Goal: Information Seeking & Learning: Learn about a topic

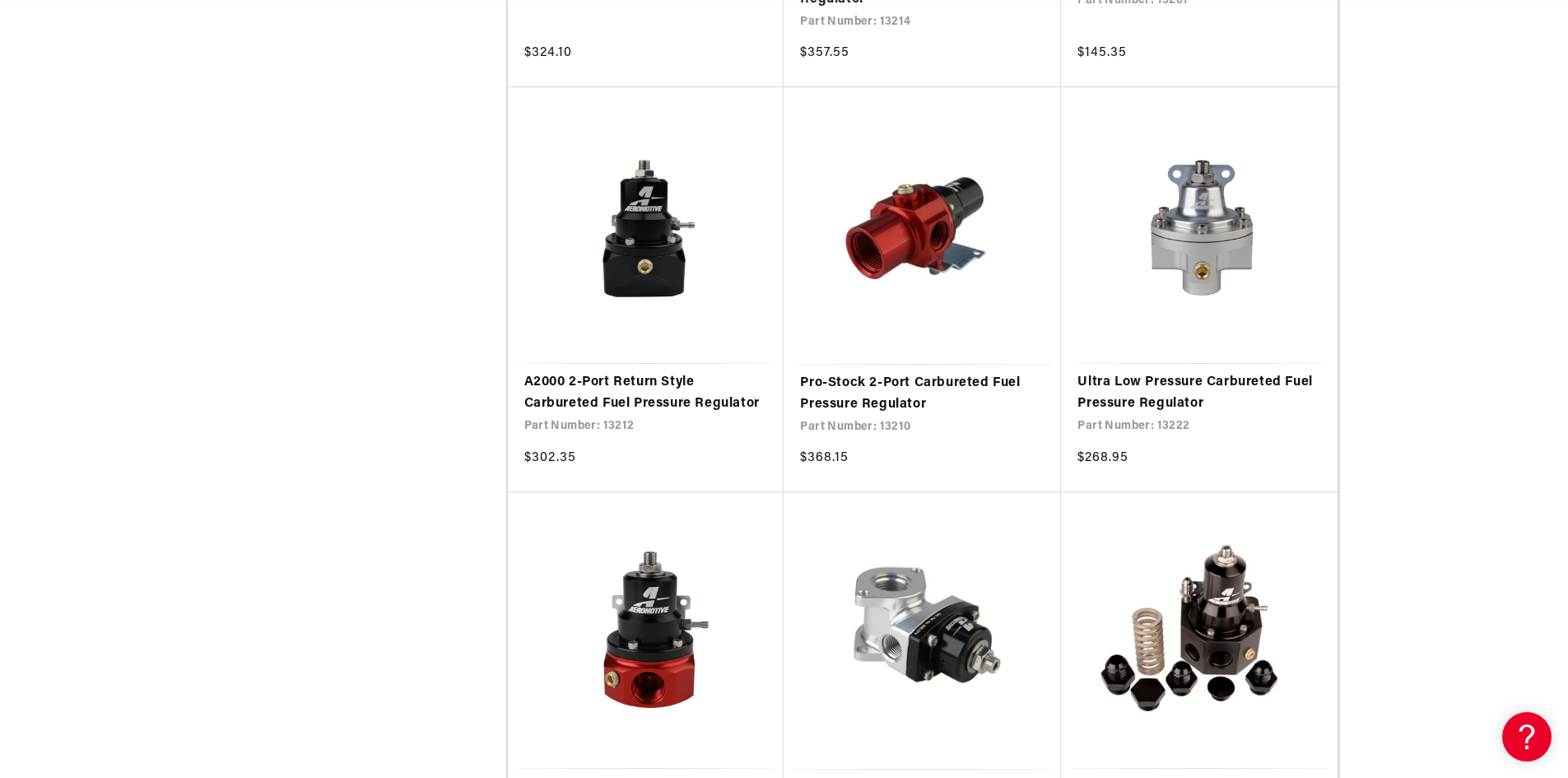
scroll to position [2800, 0]
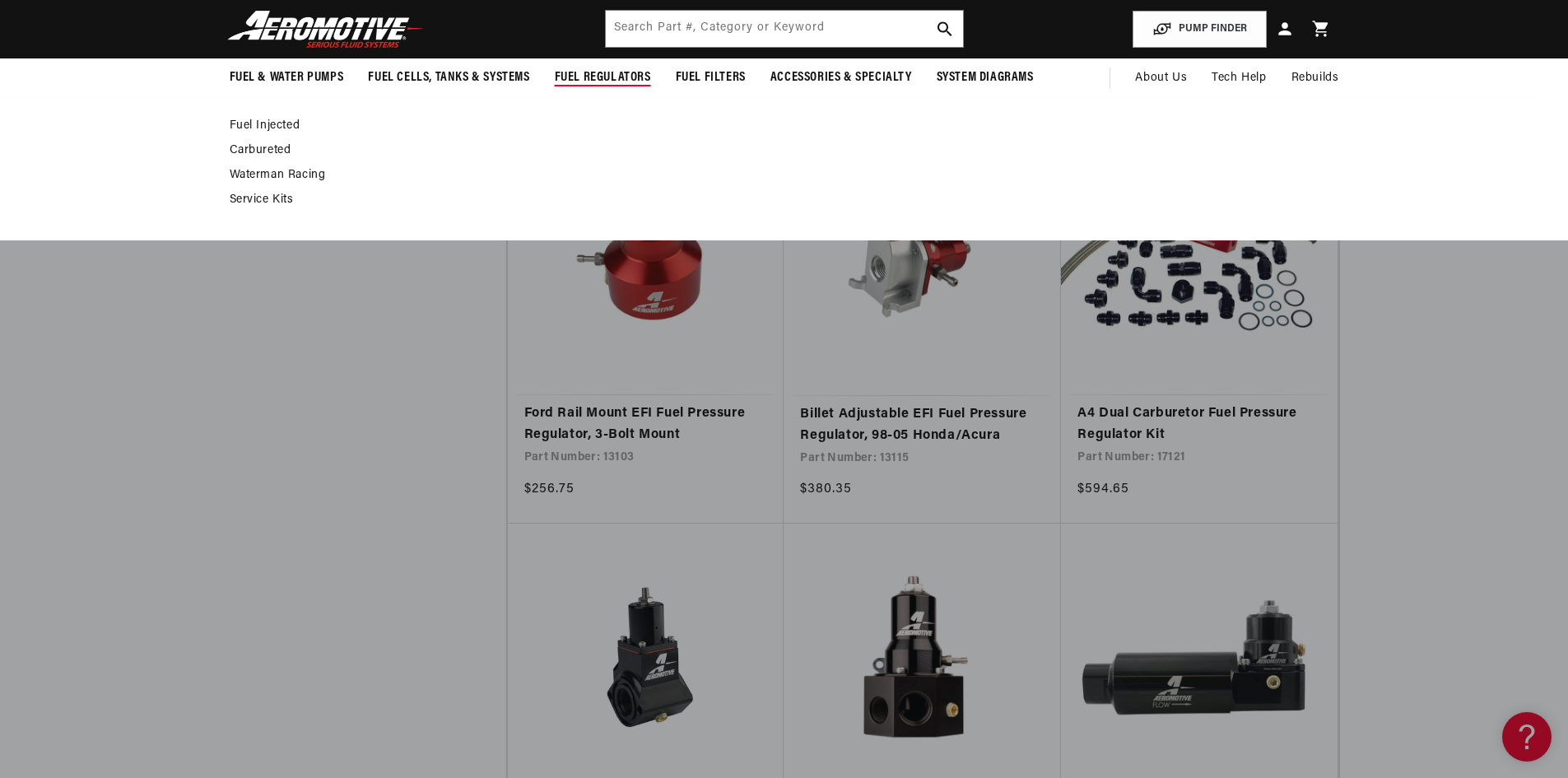
click at [259, 200] on link "Service Kits" at bounding box center [776, 200] width 1094 height 15
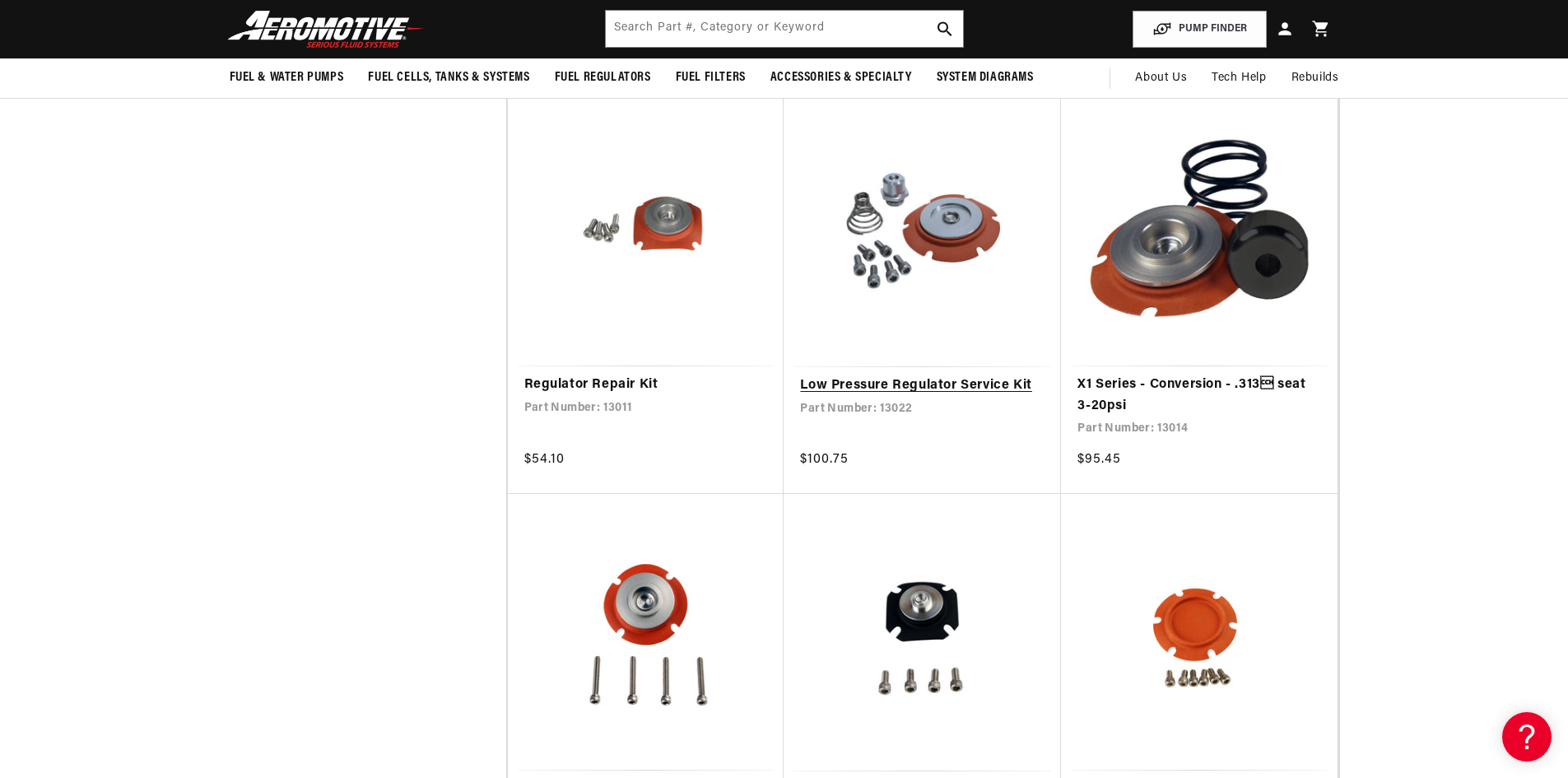
click at [891, 384] on link "Low Pressure Regulator Service Kit" at bounding box center [923, 386] width 245 height 22
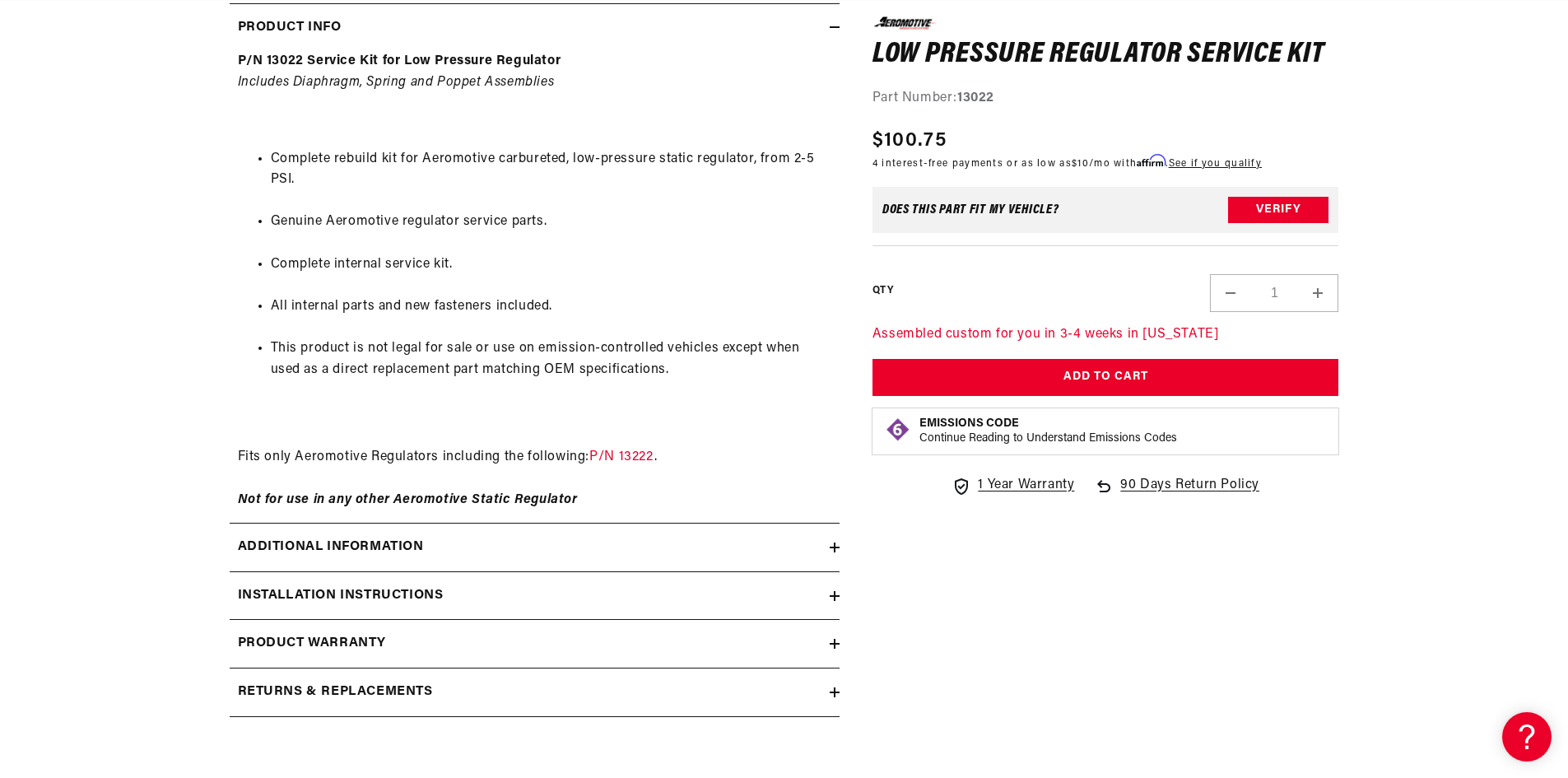
click at [397, 544] on h2 "Additional information" at bounding box center [331, 547] width 186 height 22
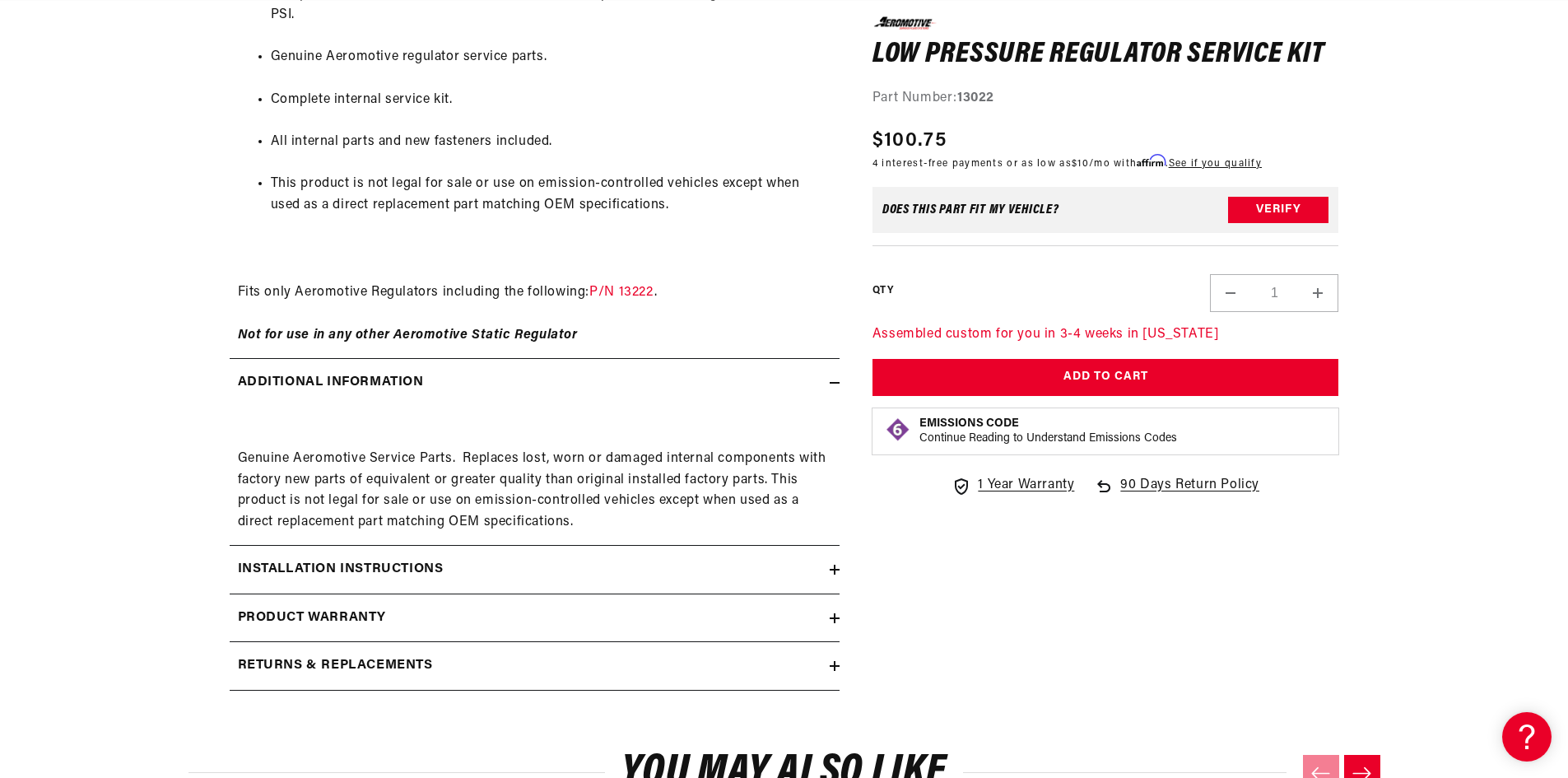
click at [287, 567] on h2 "Installation Instructions" at bounding box center [341, 570] width 206 height 22
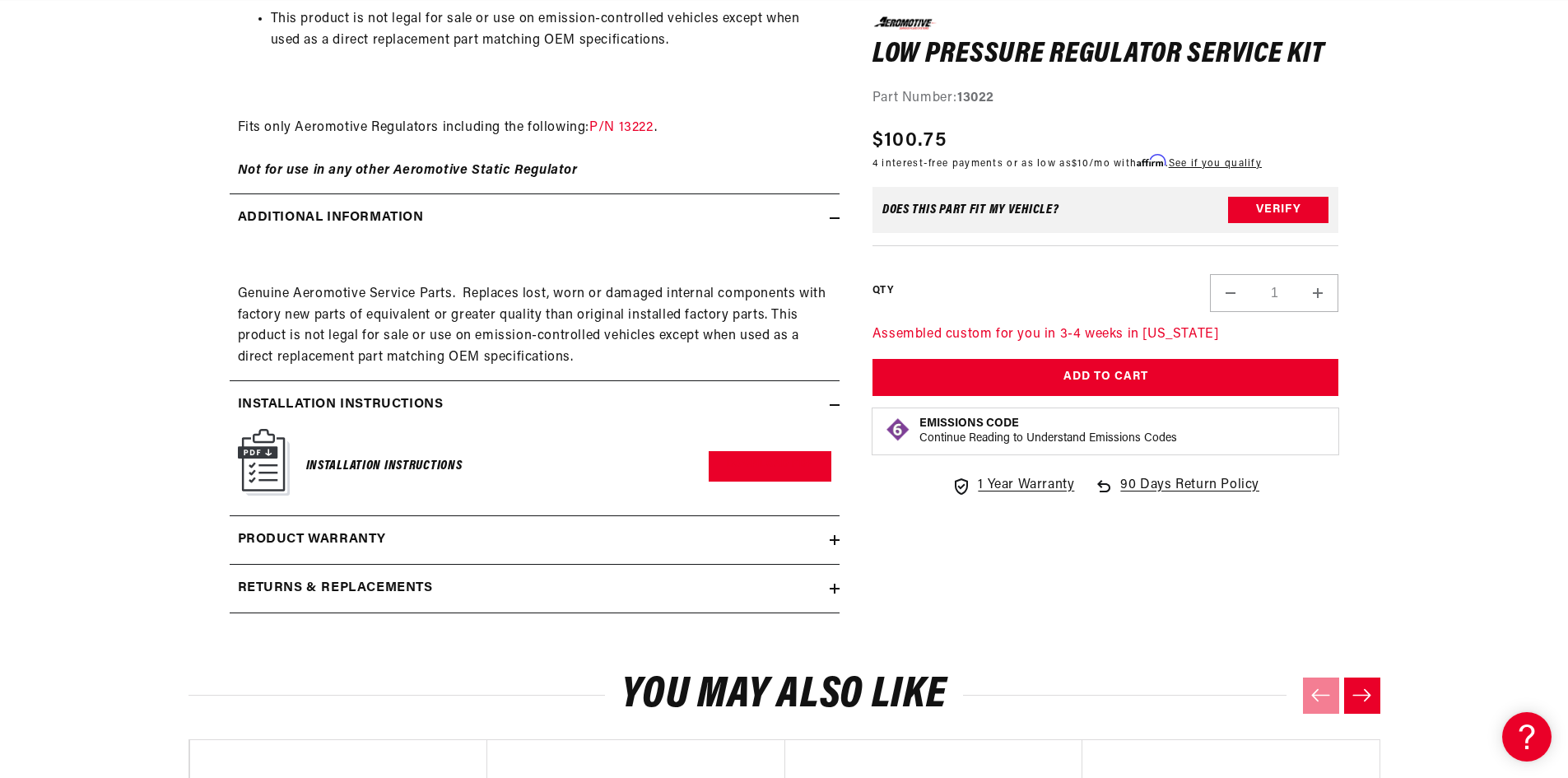
scroll to position [0, 651]
click at [333, 468] on h6 "Installation Instructions" at bounding box center [384, 466] width 157 height 23
click at [271, 477] on img at bounding box center [264, 463] width 52 height 67
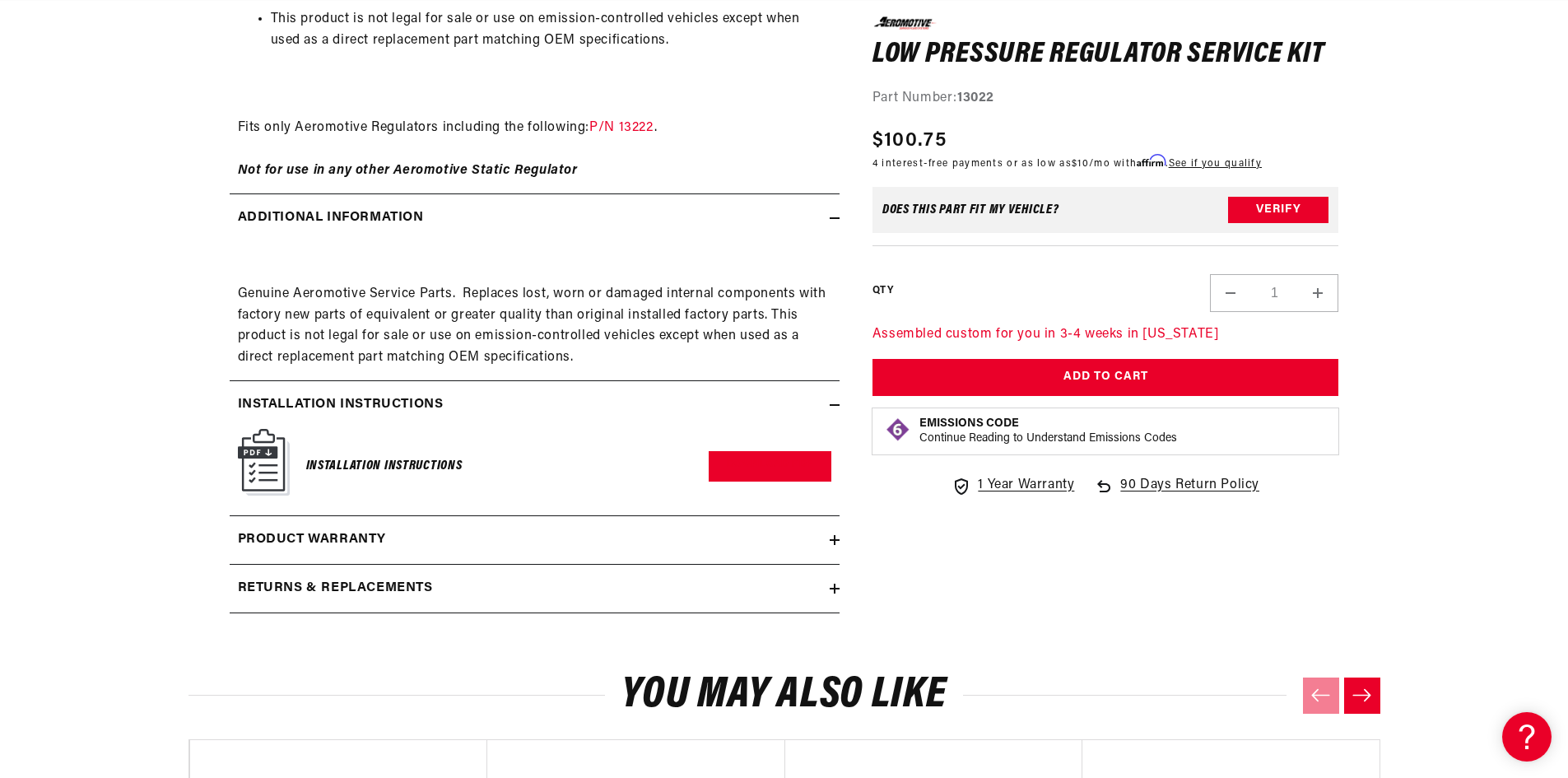
scroll to position [0, 0]
click at [291, 216] on h2 "Additional information" at bounding box center [331, 219] width 186 height 22
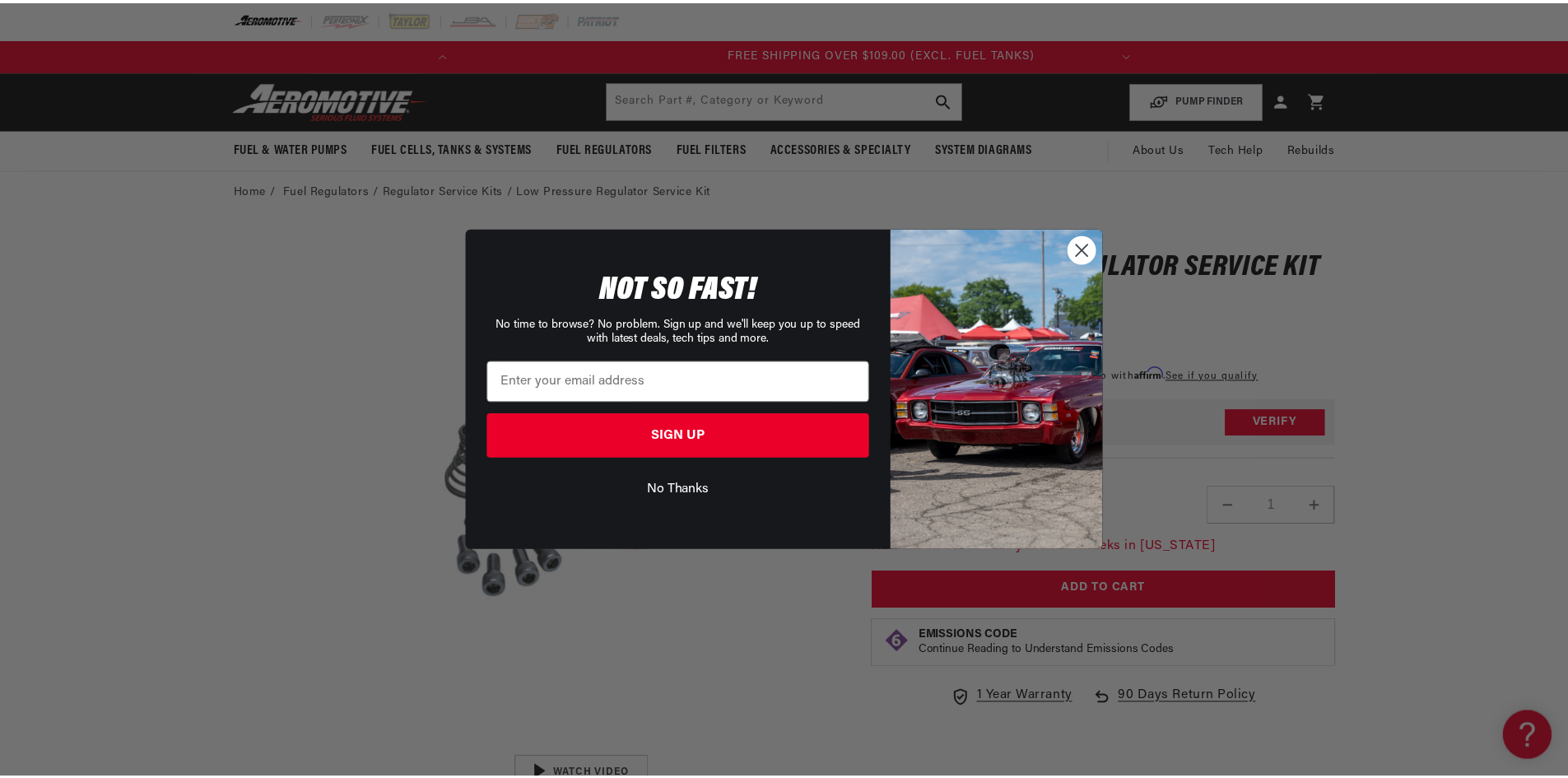
scroll to position [0, 651]
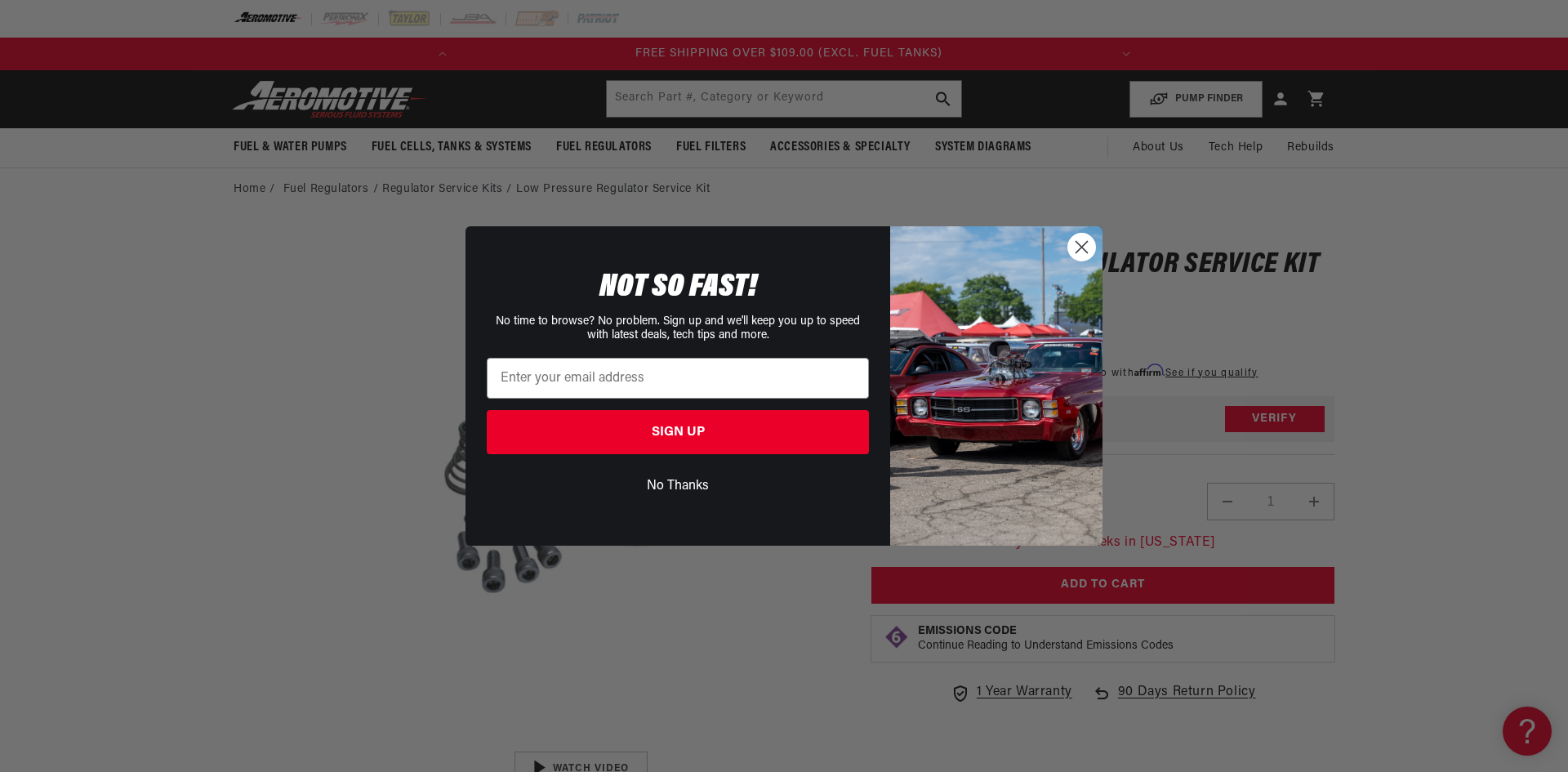
click at [1082, 244] on circle "Close dialog" at bounding box center [1082, 247] width 27 height 27
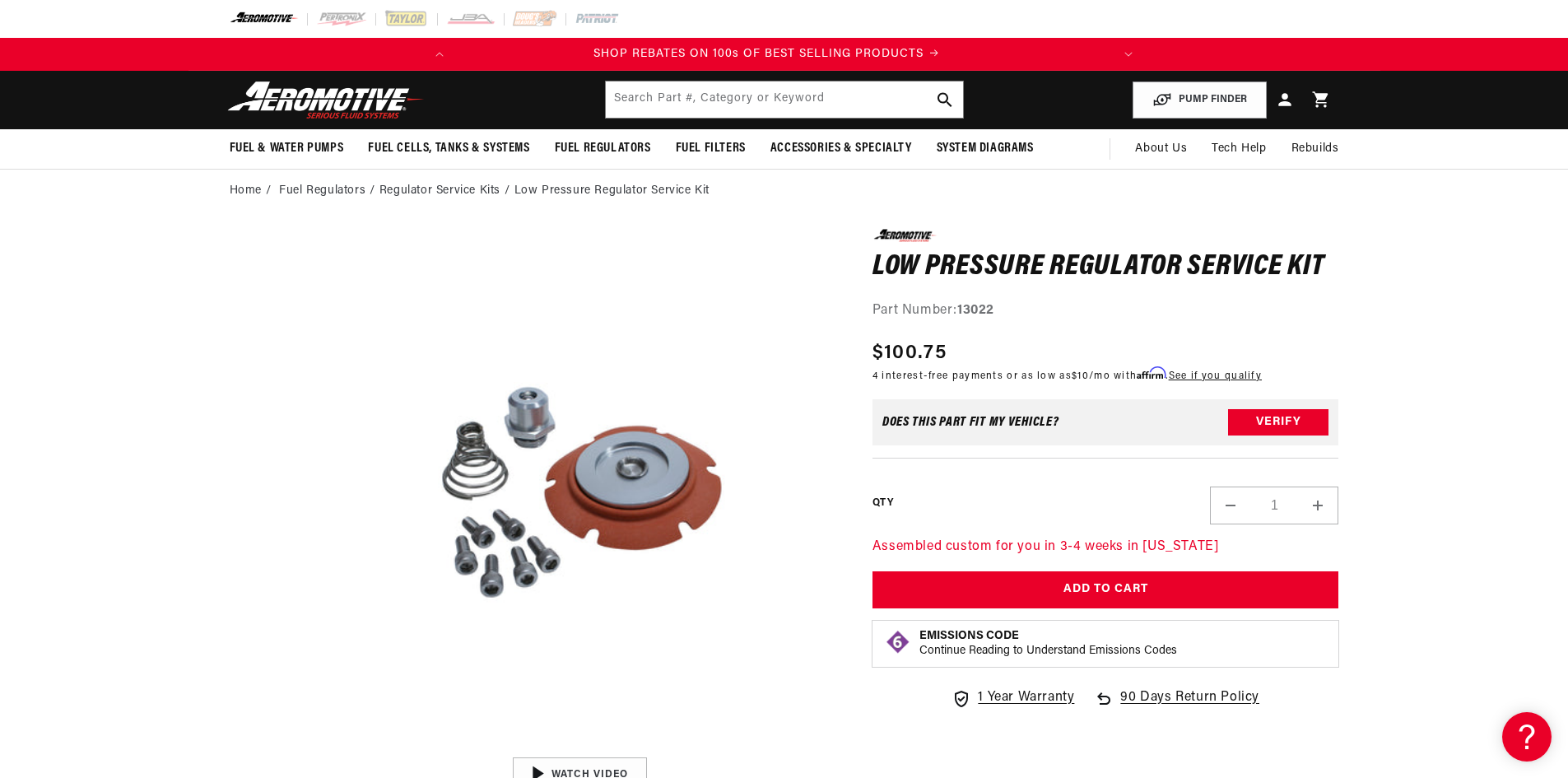
scroll to position [0, 0]
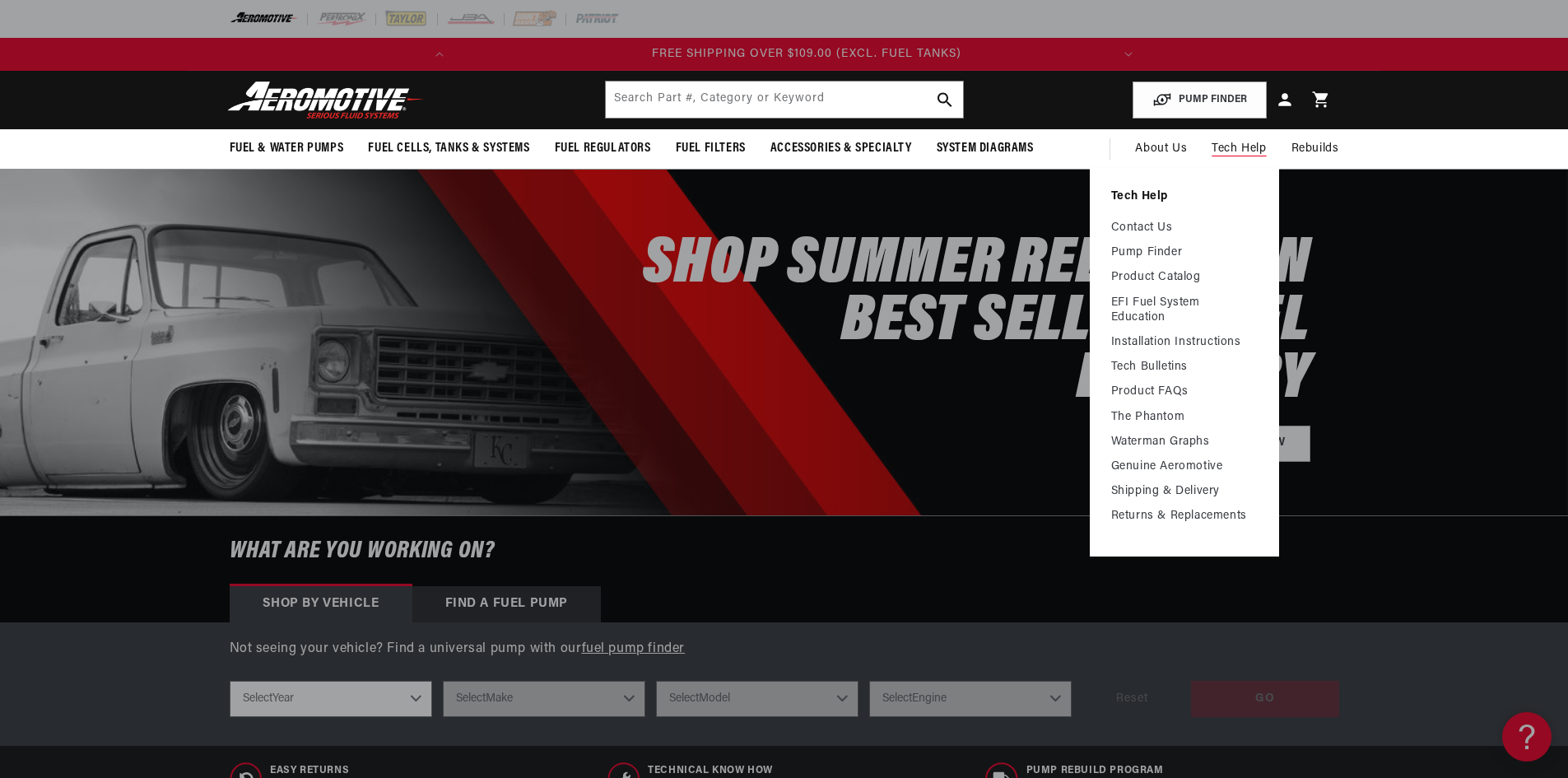
scroll to position [0, 651]
click at [1148, 227] on link "Contact Us" at bounding box center [1184, 228] width 147 height 15
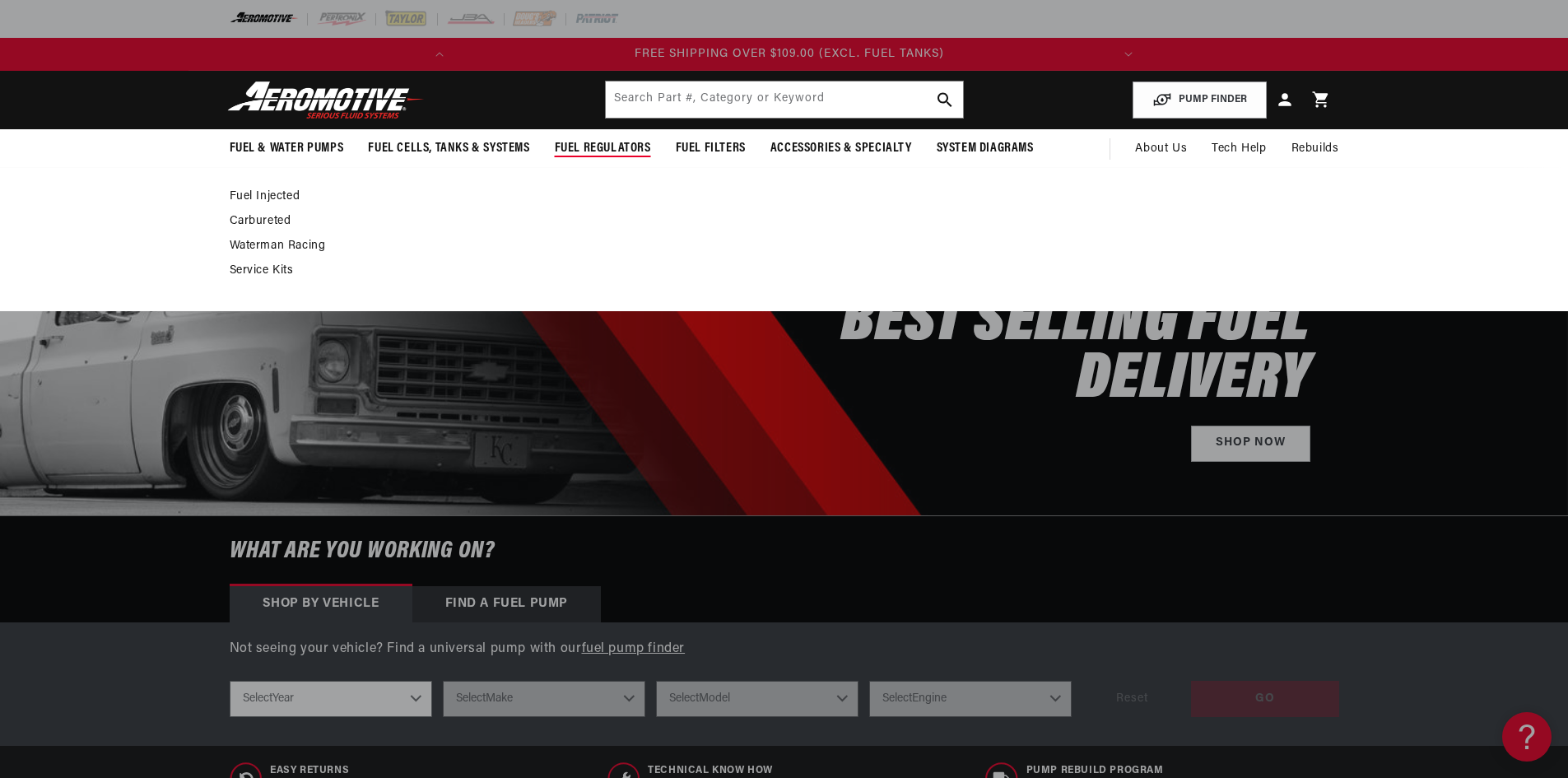
click at [608, 143] on span "Fuel Regulators" at bounding box center [603, 148] width 96 height 18
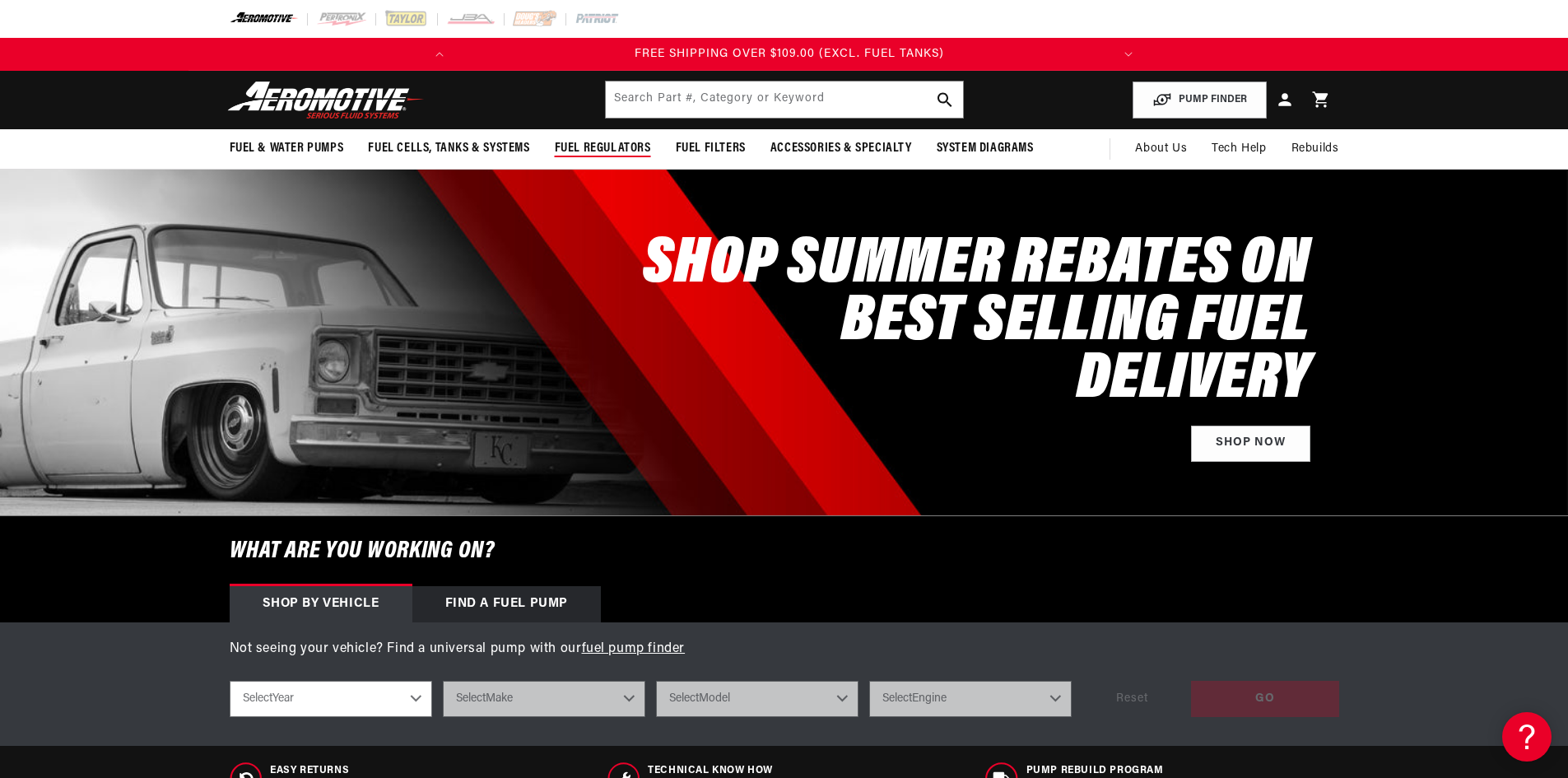
click at [607, 148] on span "Fuel Regulators" at bounding box center [603, 148] width 96 height 18
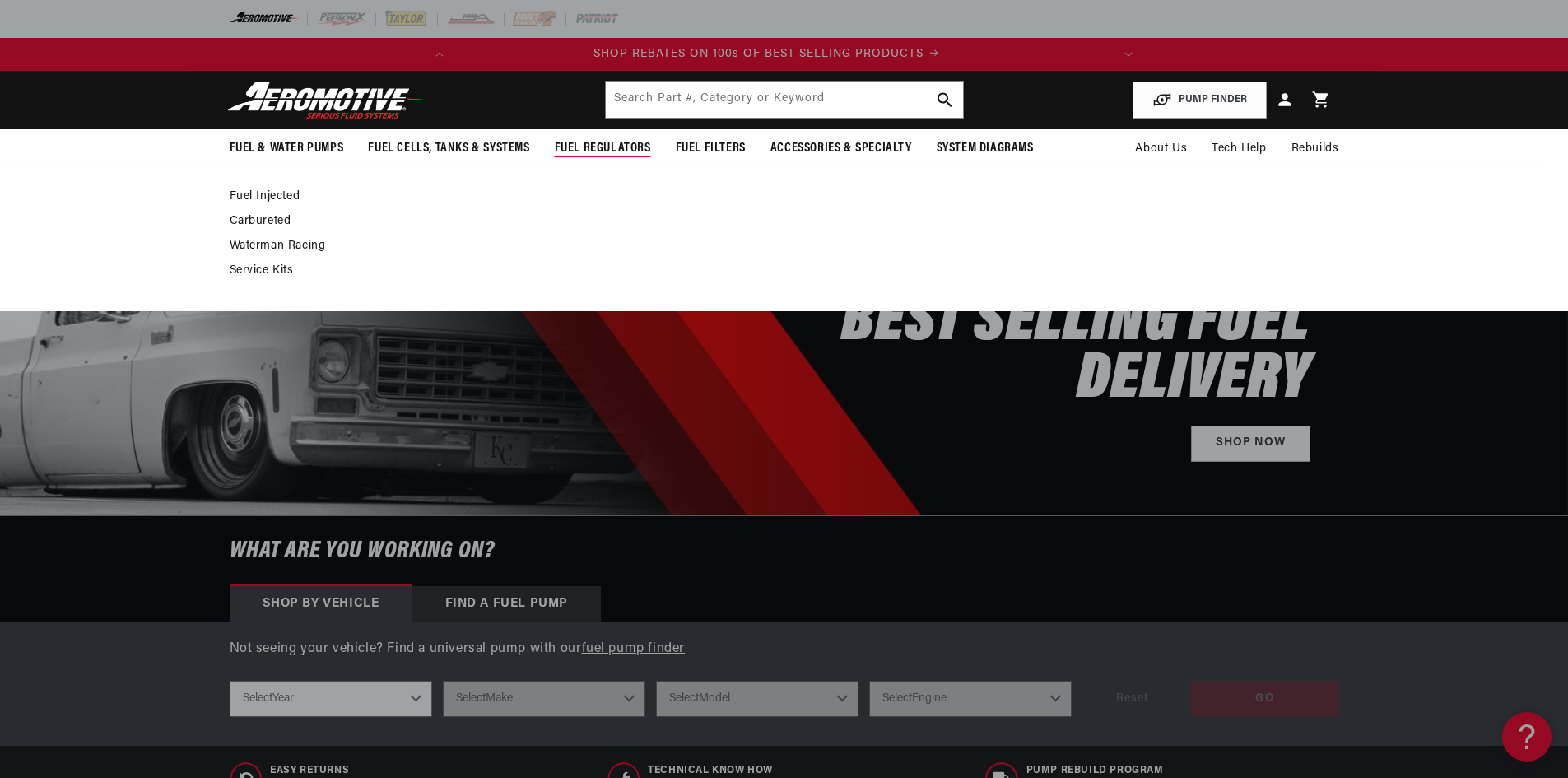
scroll to position [0, 0]
click at [283, 271] on link "Service Kits" at bounding box center [776, 271] width 1094 height 15
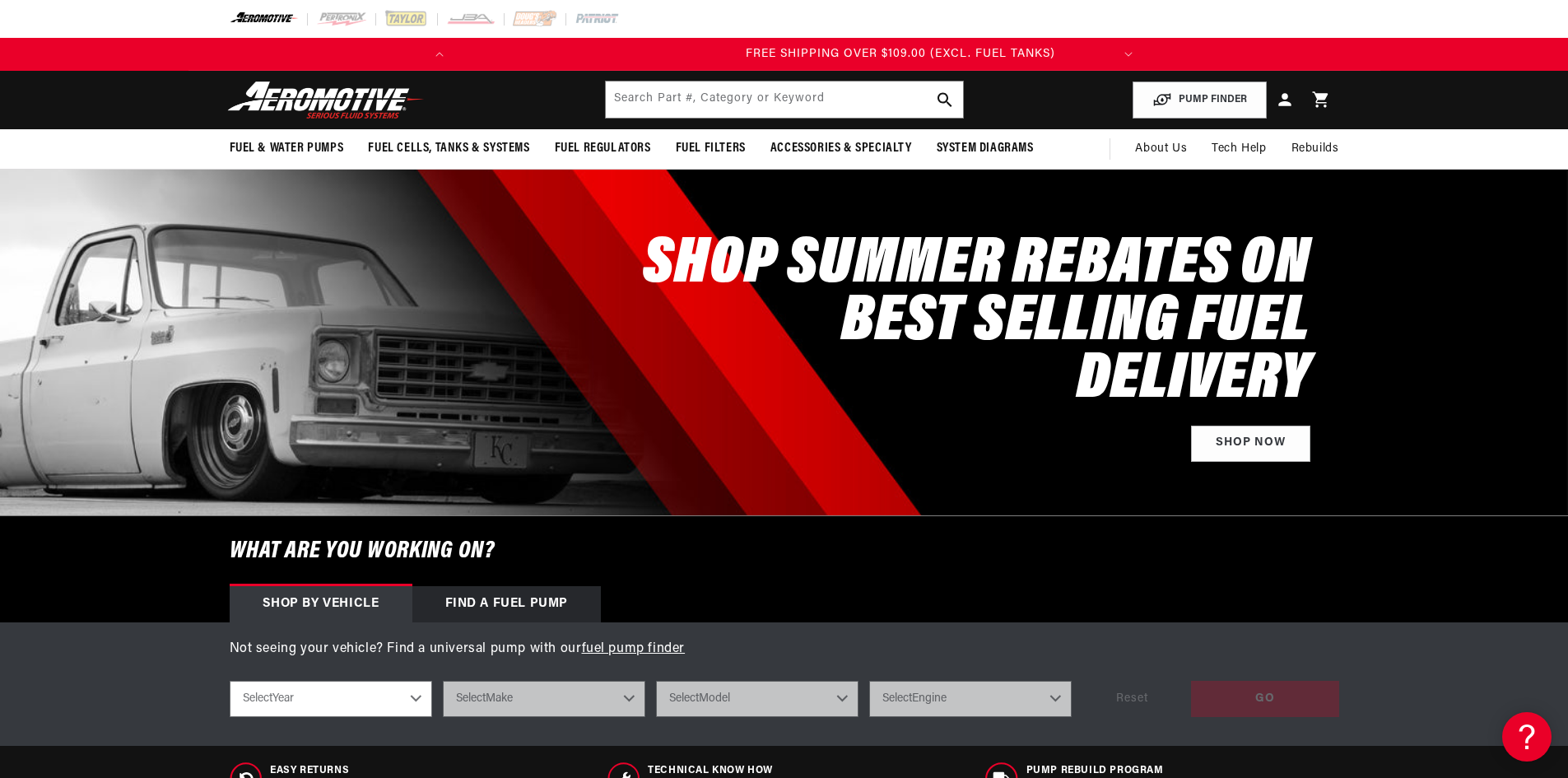
scroll to position [0, 651]
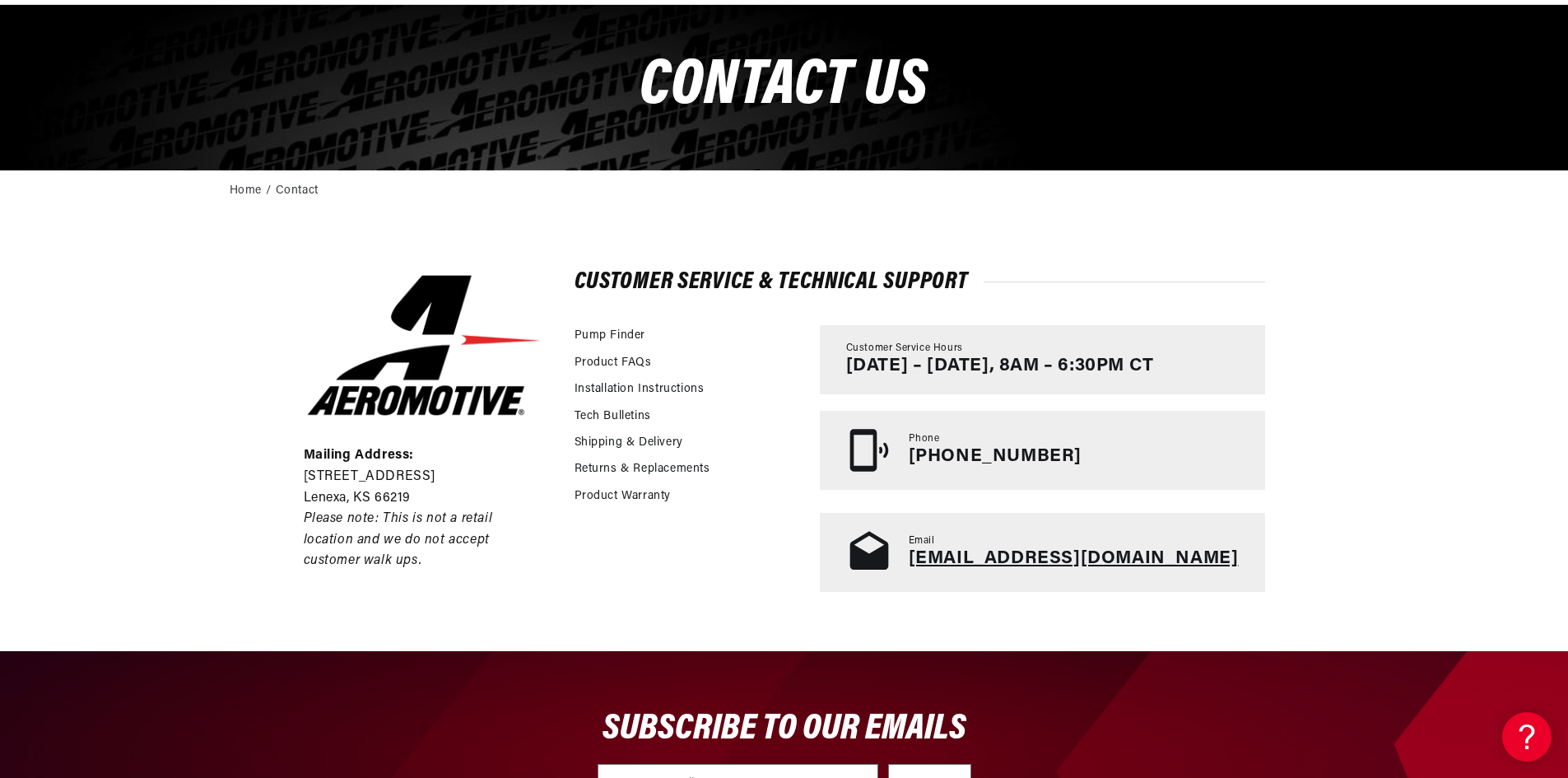
click at [1048, 562] on link "[EMAIL_ADDRESS][DOMAIN_NAME]" at bounding box center [1074, 558] width 330 height 19
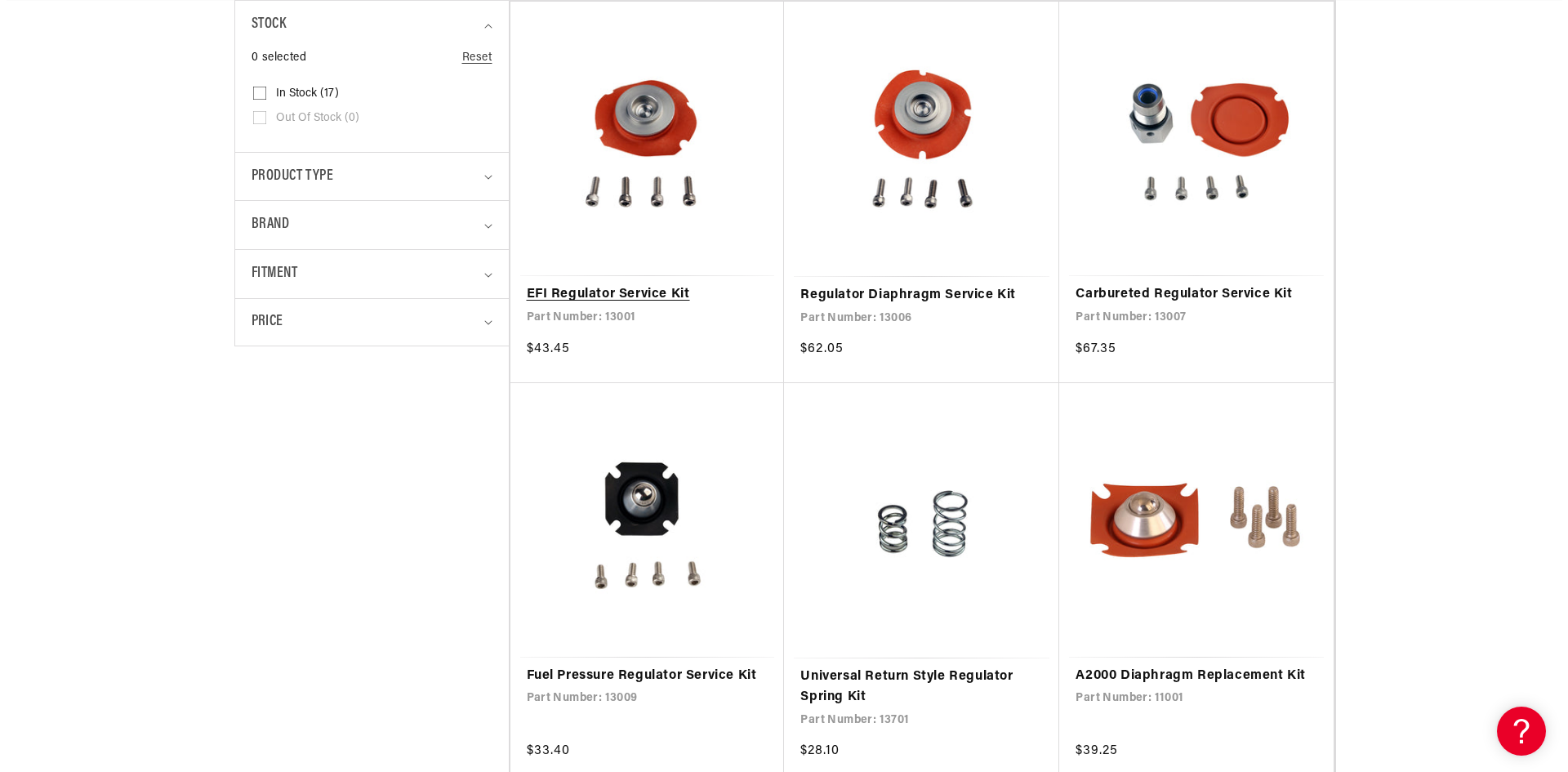
scroll to position [490, 0]
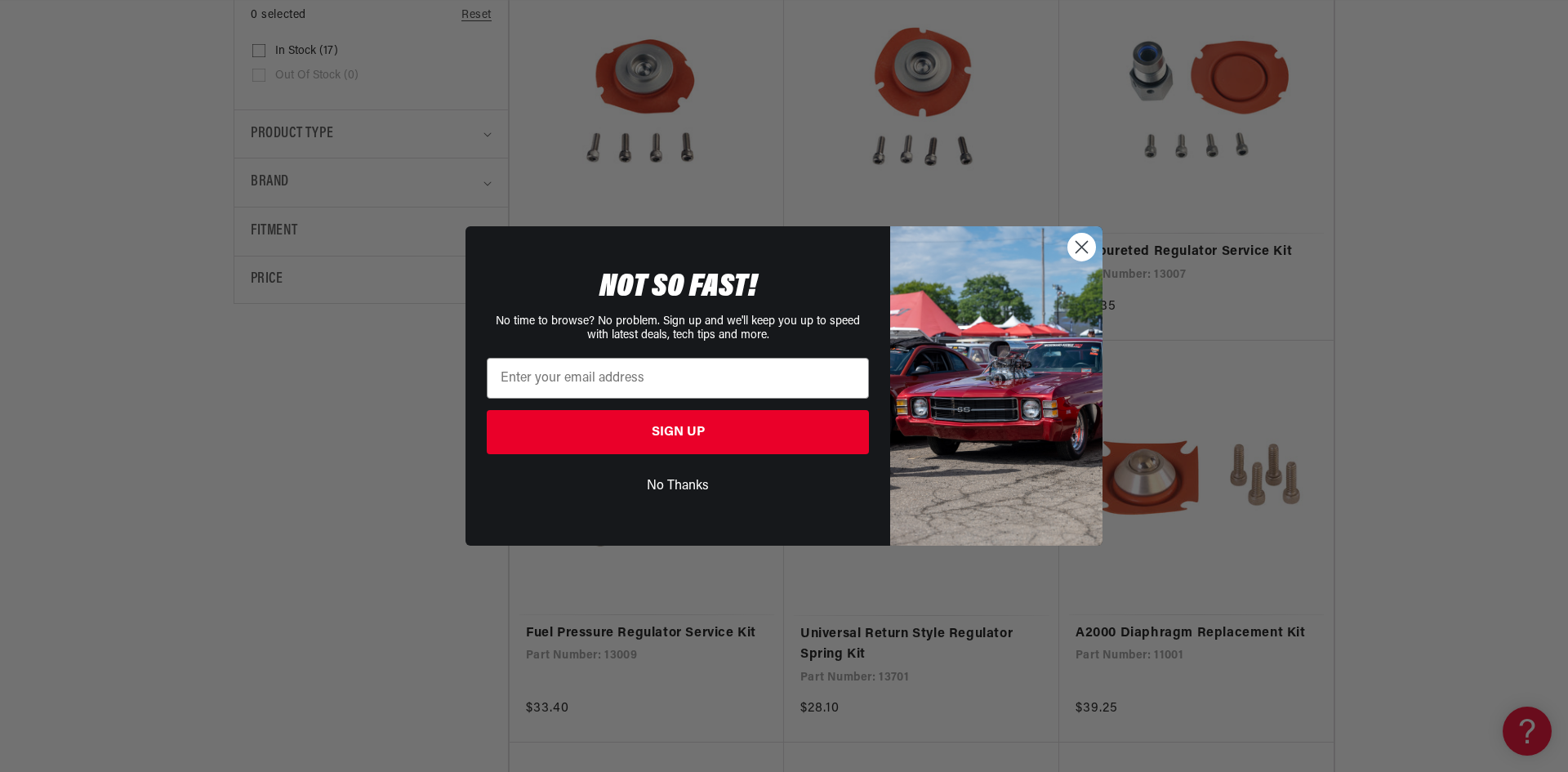
click at [1081, 250] on icon "Close dialog" at bounding box center [1082, 248] width 12 height 12
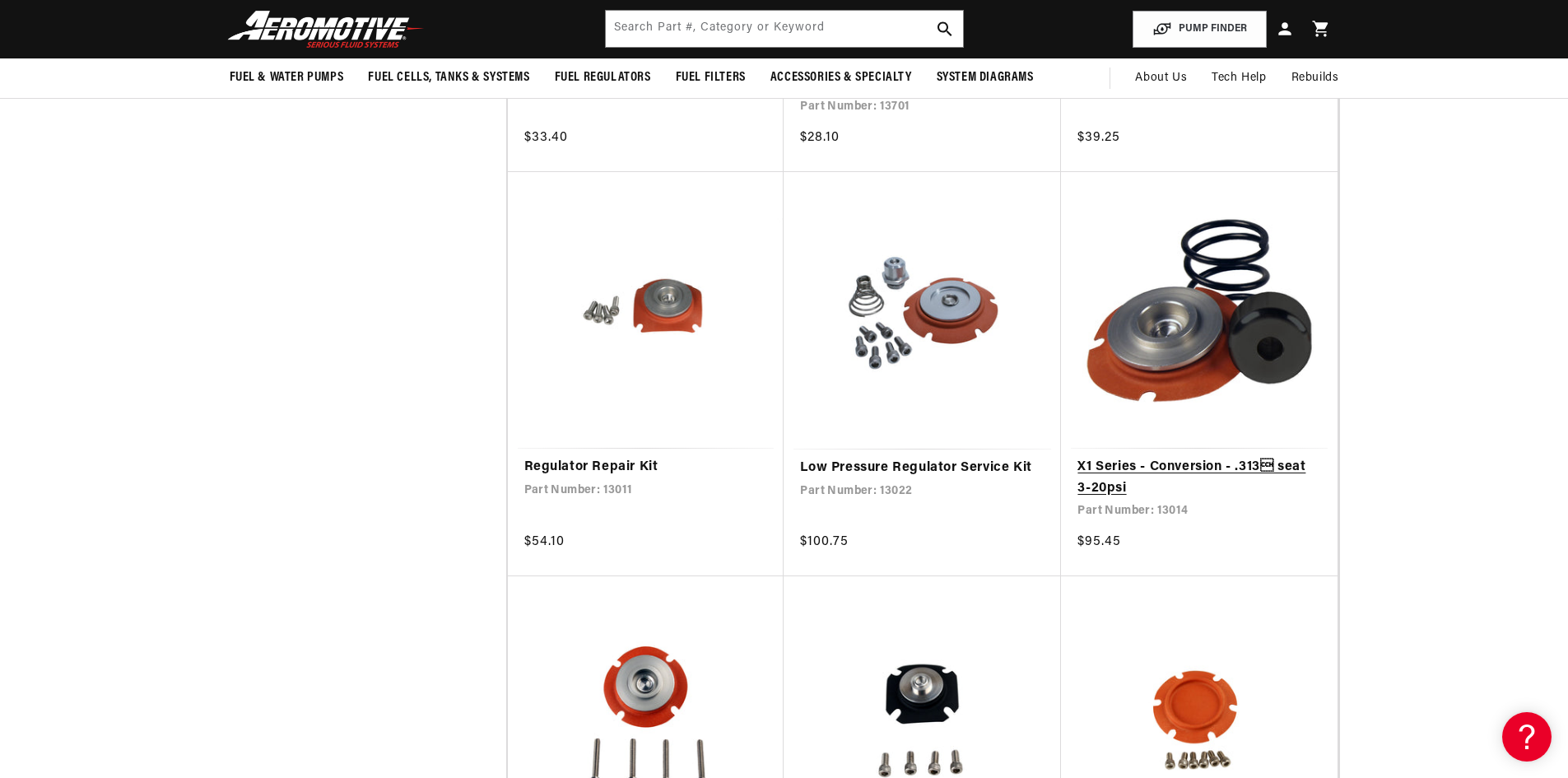
scroll to position [0, 634]
click at [1163, 464] on link "X1 Series - Conversion - .313 seat 3-20psi" at bounding box center [1199, 478] width 244 height 42
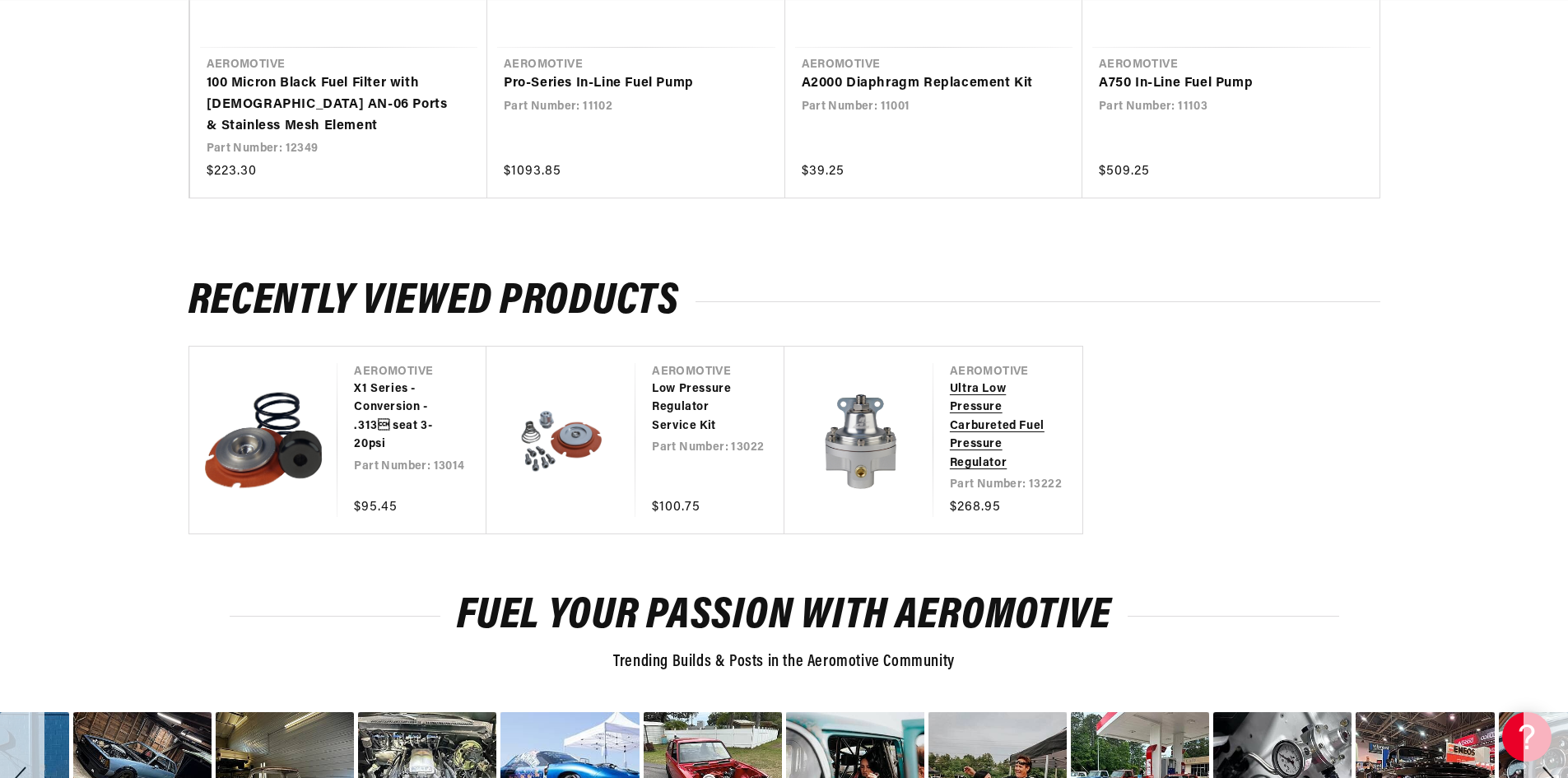
click at [950, 462] on link "Ultra Low Pressure Carbureted Fuel Pressure Regulator" at bounding box center [1000, 427] width 100 height 92
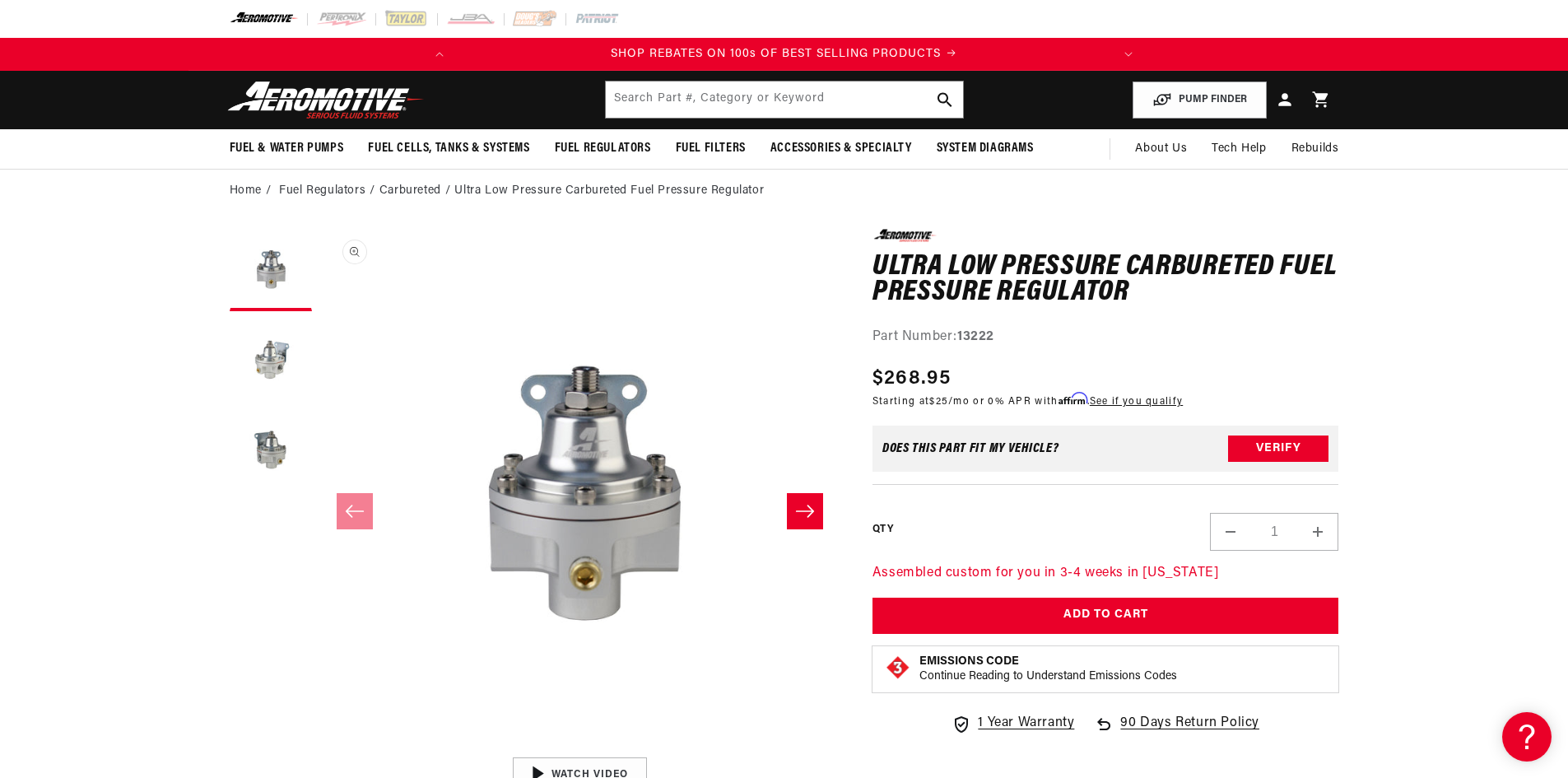
scroll to position [1, 0]
click at [811, 509] on icon "Slide right" at bounding box center [805, 511] width 18 height 13
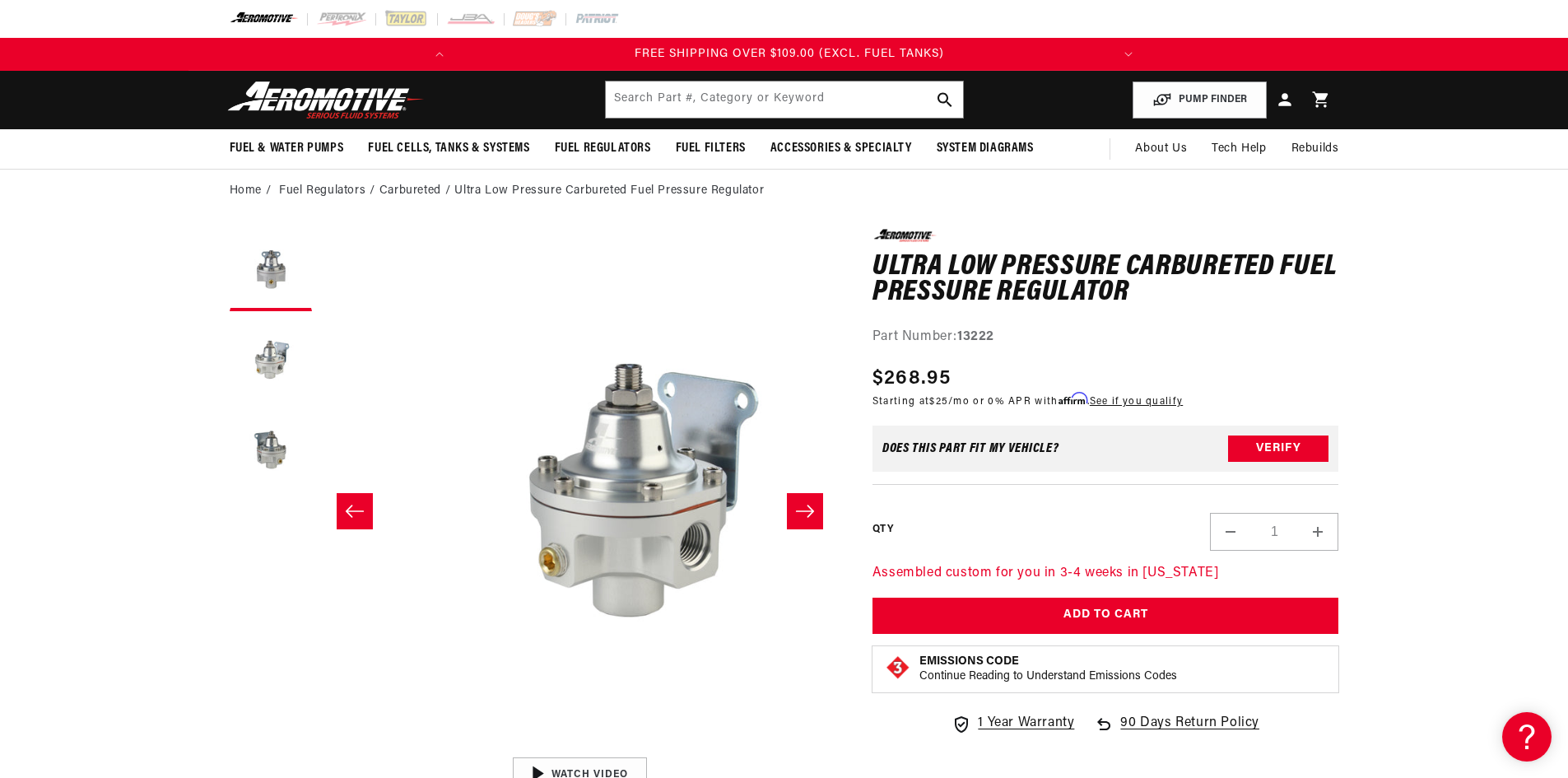
scroll to position [1, 520]
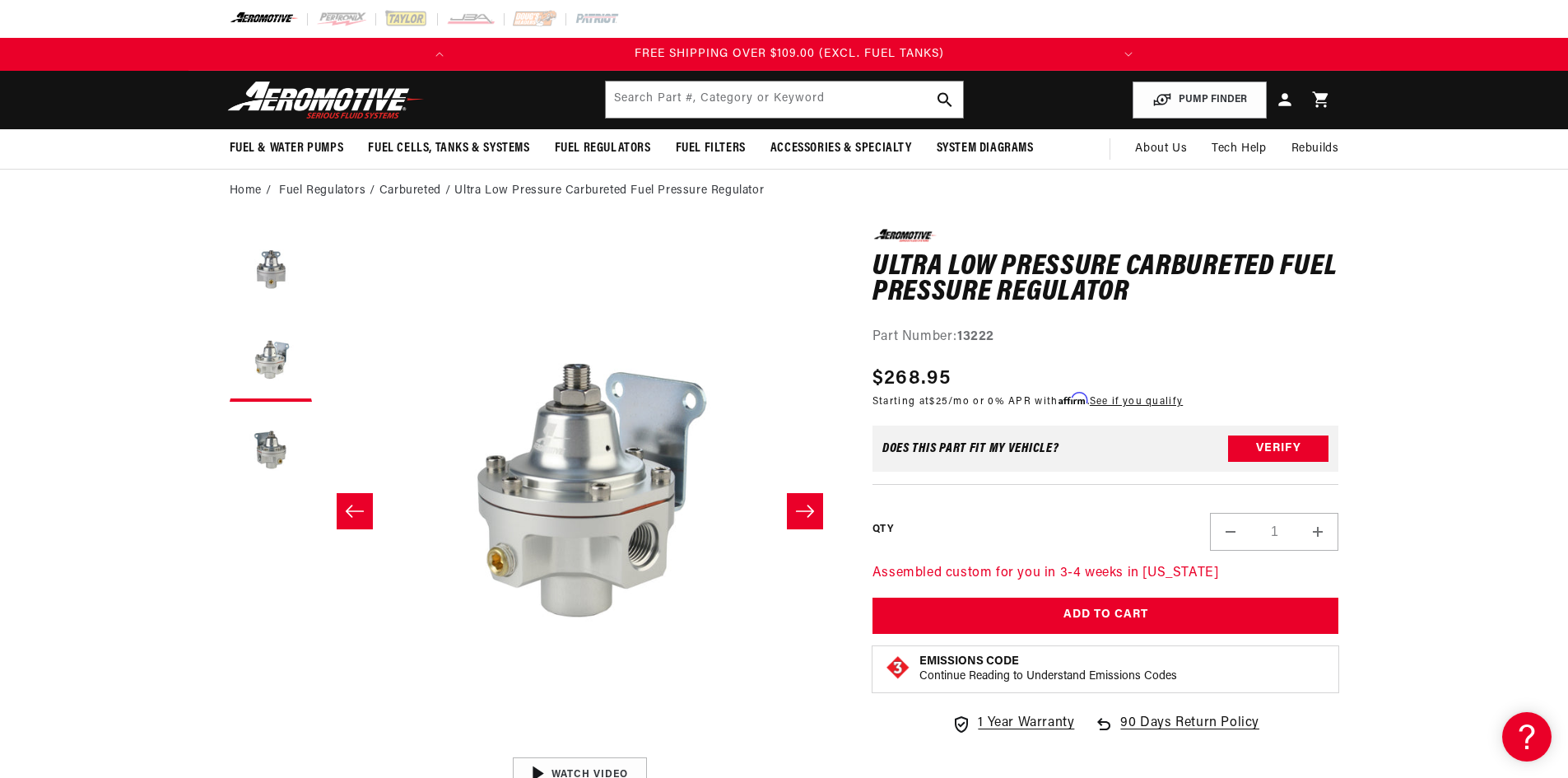
click at [811, 509] on icon "Slide right" at bounding box center [805, 511] width 18 height 13
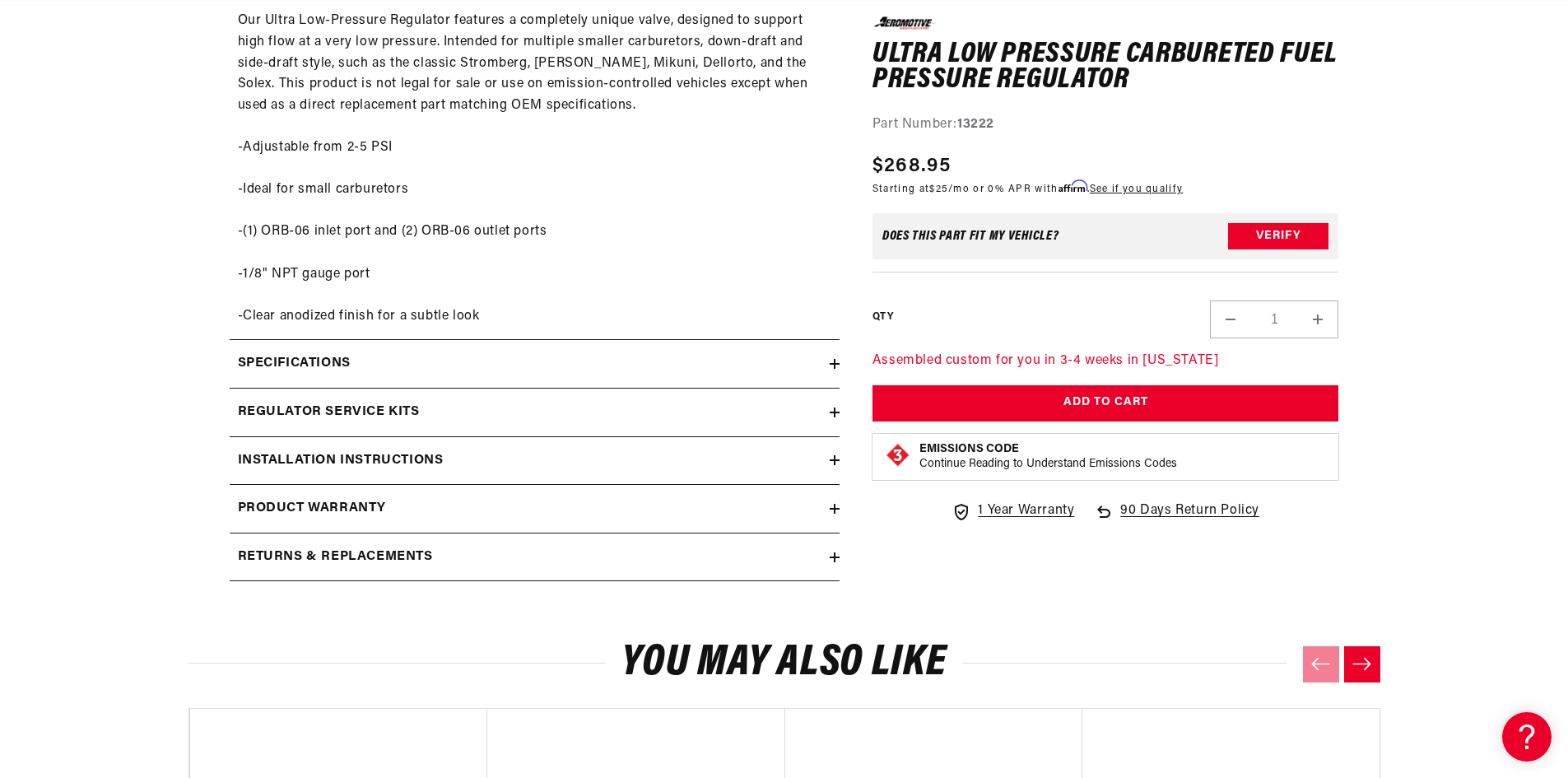
scroll to position [0, 651]
click at [272, 459] on h2 "Installation Instructions" at bounding box center [341, 461] width 206 height 22
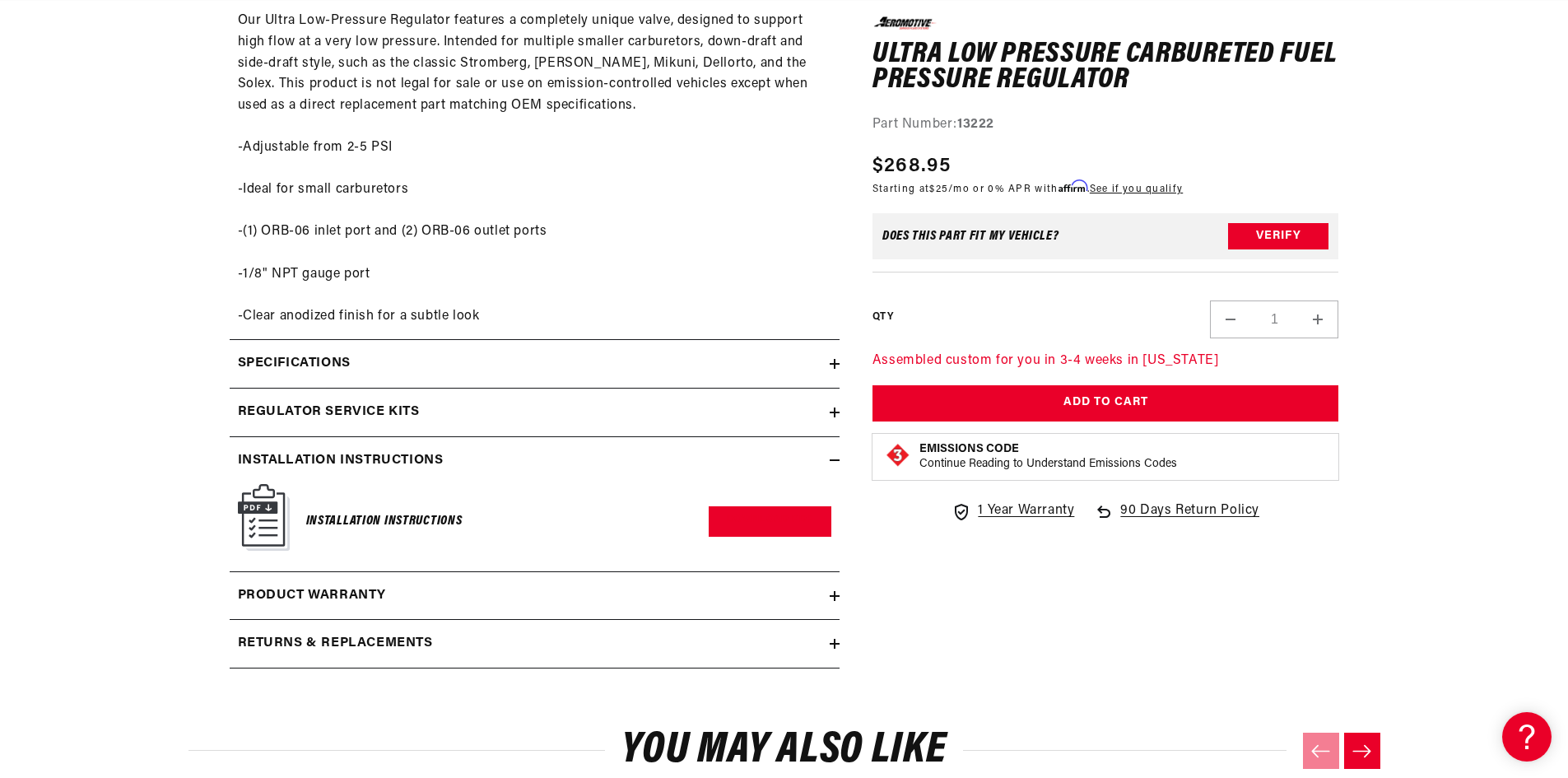
scroll to position [0, 0]
click at [287, 418] on h2 "Regulator Service Kits" at bounding box center [329, 412] width 182 height 22
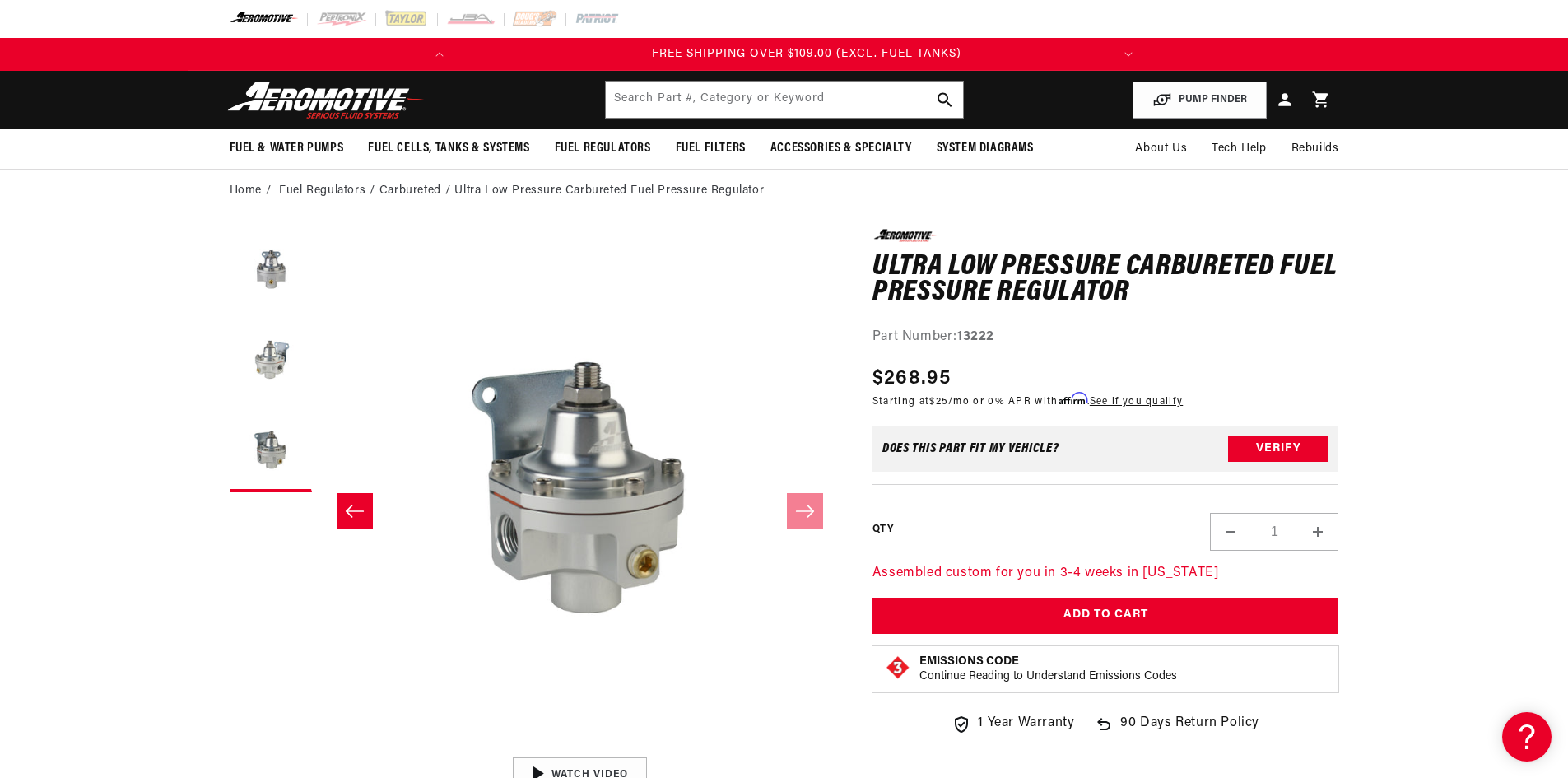
scroll to position [0, 651]
